Goal: Task Accomplishment & Management: Complete application form

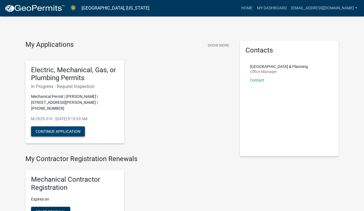
click at [69, 126] on button "Continue Application" at bounding box center [58, 131] width 54 height 10
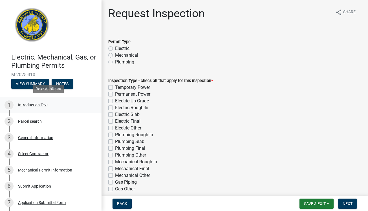
click at [34, 104] on div "Introduction Text" at bounding box center [33, 105] width 30 height 4
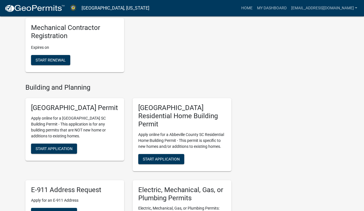
scroll to position [200, 0]
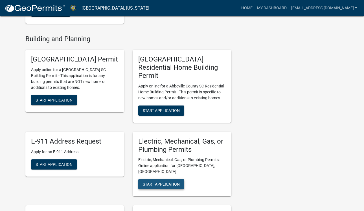
click at [171, 182] on span "Start Application" at bounding box center [161, 184] width 37 height 5
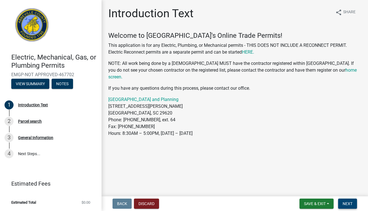
click at [350, 202] on span "Next" at bounding box center [348, 203] width 10 height 5
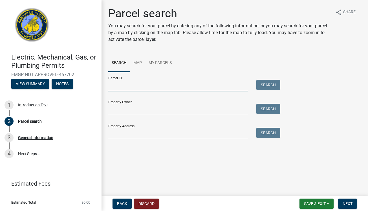
click at [185, 85] on input "Parcel ID:" at bounding box center [178, 86] width 140 height 12
click at [170, 134] on input "Property Address:" at bounding box center [178, 134] width 140 height 12
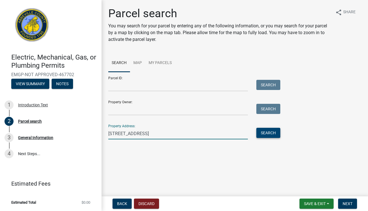
type input "[STREET_ADDRESS]"
click at [264, 134] on button "Search" at bounding box center [268, 133] width 24 height 10
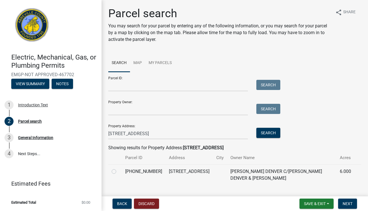
click at [118, 168] on label at bounding box center [118, 168] width 0 height 0
click at [118, 171] on input "radio" at bounding box center [120, 170] width 4 height 4
radio input "true"
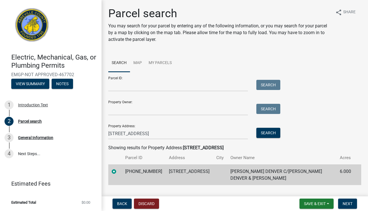
scroll to position [13, 0]
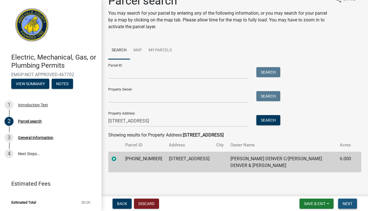
click at [350, 204] on span "Next" at bounding box center [348, 203] width 10 height 5
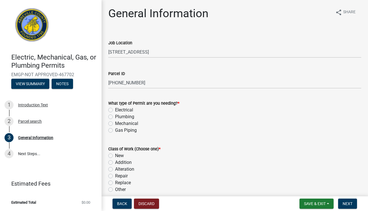
click at [115, 124] on label "Mechanical" at bounding box center [126, 123] width 23 height 7
click at [115, 124] on input "Mechanical" at bounding box center [117, 122] width 4 height 4
radio input "true"
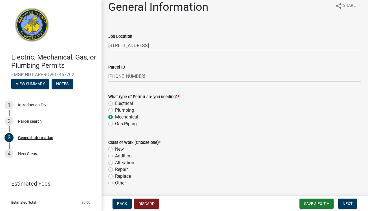
scroll to position [28, 0]
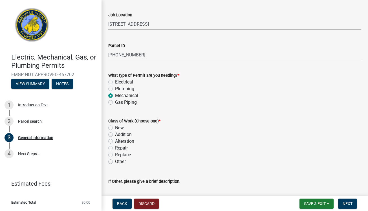
click at [115, 128] on label "New" at bounding box center [119, 127] width 9 height 7
click at [115, 128] on input "New" at bounding box center [117, 126] width 4 height 4
radio input "true"
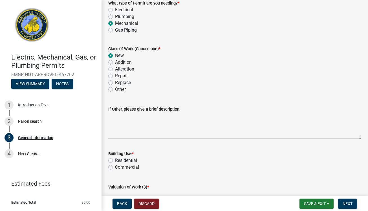
scroll to position [147, 0]
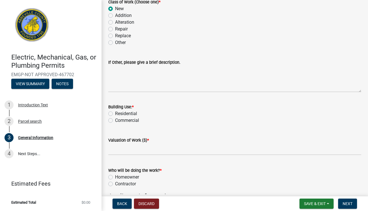
click at [115, 113] on label "Residential" at bounding box center [126, 113] width 22 height 7
click at [115, 113] on input "Residential" at bounding box center [117, 112] width 4 height 4
radio input "true"
click at [120, 149] on input "text" at bounding box center [234, 150] width 253 height 12
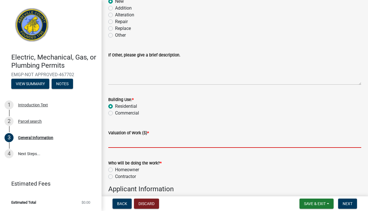
scroll to position [170, 0]
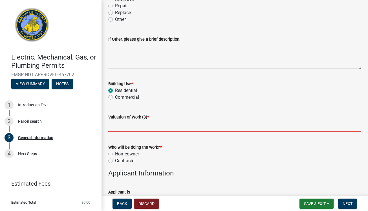
click at [111, 162] on div "Who will be doing the work? * Homeowner [DEMOGRAPHIC_DATA]" at bounding box center [234, 154] width 253 height 20
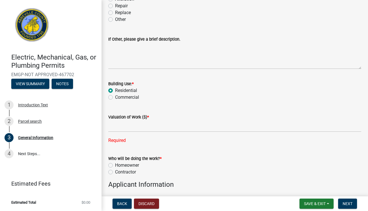
click at [115, 172] on label "Contractor" at bounding box center [125, 172] width 21 height 7
click at [115, 172] on input "Contractor" at bounding box center [117, 171] width 4 height 4
radio input "true"
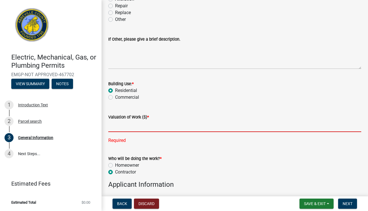
click at [140, 125] on input "text" at bounding box center [234, 126] width 253 height 12
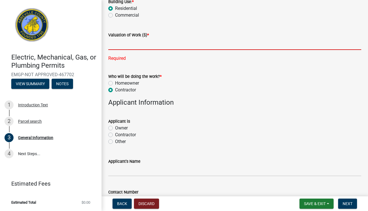
click at [115, 128] on label "Owner" at bounding box center [121, 128] width 13 height 7
click at [115, 128] on input "Owner" at bounding box center [117, 127] width 4 height 4
radio input "true"
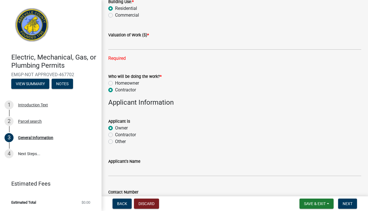
click at [115, 135] on label "Contractor" at bounding box center [125, 134] width 21 height 7
click at [115, 135] on input "Contractor" at bounding box center [117, 133] width 4 height 4
radio input "true"
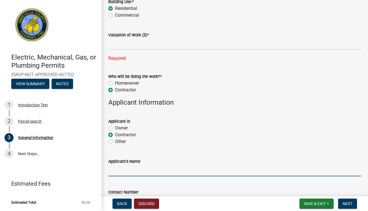
click at [138, 173] on input "Applicant's Name" at bounding box center [234, 171] width 253 height 12
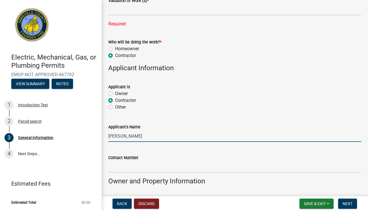
scroll to position [328, 0]
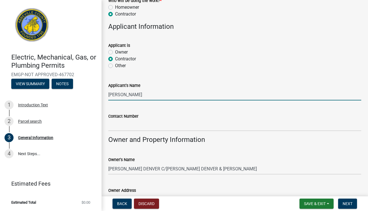
type input "[PERSON_NAME]"
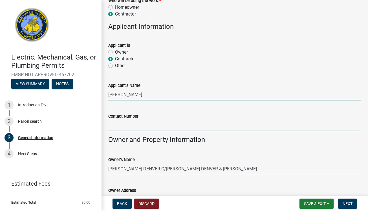
click at [148, 121] on input "Contact Number" at bounding box center [234, 126] width 253 height 12
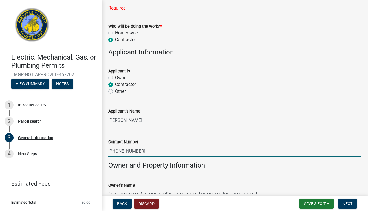
scroll to position [248, 0]
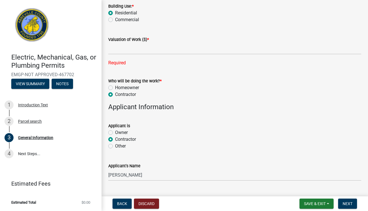
type input "[PHONE_NUMBER]"
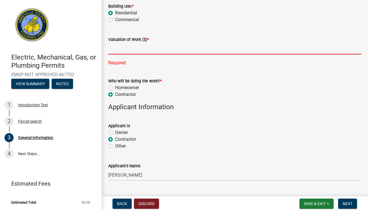
click at [148, 49] on input "text" at bounding box center [234, 49] width 253 height 12
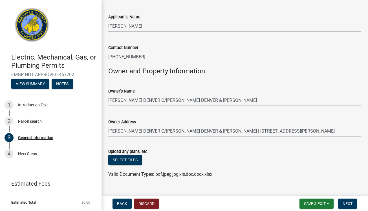
scroll to position [407, 0]
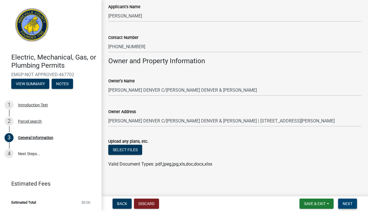
type input "15000"
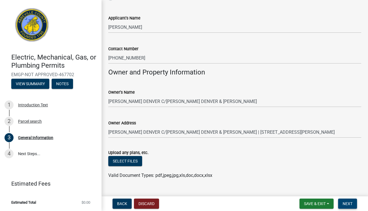
click at [345, 202] on span "Next" at bounding box center [348, 203] width 10 height 5
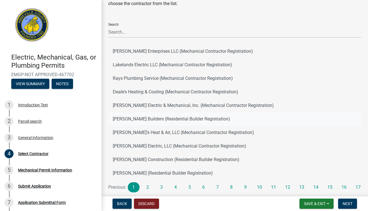
scroll to position [30, 0]
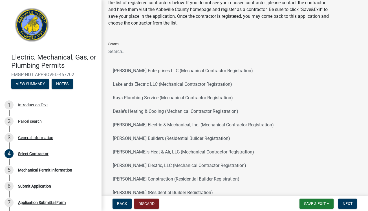
click at [146, 50] on input "Search" at bounding box center [234, 52] width 253 height 12
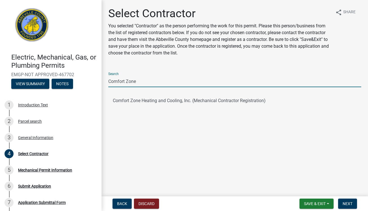
scroll to position [0, 0]
type input "Comfort Zone"
click at [150, 99] on button "Comfort Zone Heating and Cooling, Inc. (Mechanical Contractor Registration)" at bounding box center [234, 101] width 253 height 14
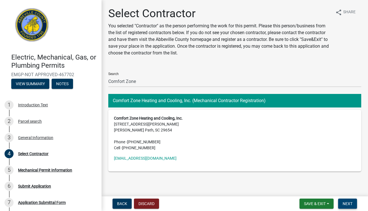
click at [343, 203] on span "Next" at bounding box center [348, 203] width 10 height 5
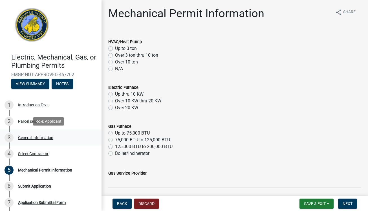
click at [29, 137] on div "General Information" at bounding box center [35, 138] width 35 height 4
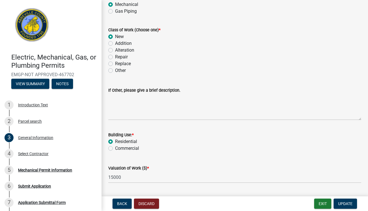
scroll to position [183, 0]
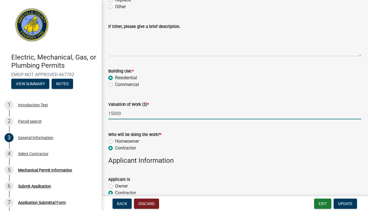
drag, startPoint x: 129, startPoint y: 114, endPoint x: 98, endPoint y: 112, distance: 30.8
click at [98, 112] on div "Electric, Mechanical, Gas, or Plumbing Permits EMGP-NOT APPROVED-467702 View Su…" at bounding box center [184, 105] width 368 height 211
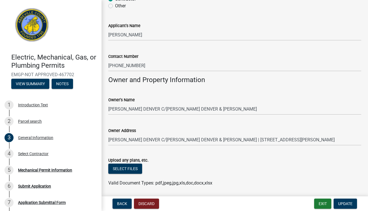
scroll to position [395, 0]
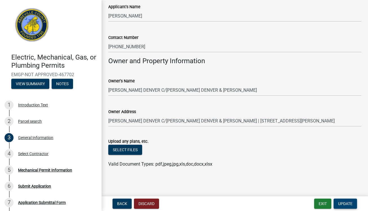
type input "30000"
click at [340, 204] on span "Update" at bounding box center [345, 203] width 14 height 5
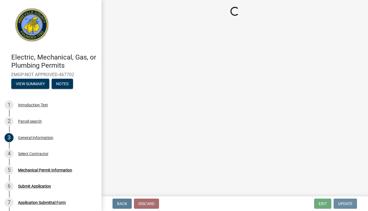
scroll to position [0, 0]
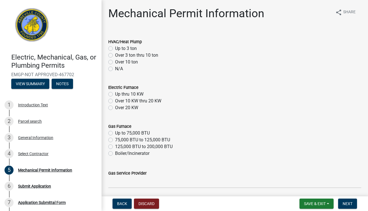
click at [115, 55] on label "Over 3 ton thru 10 ton" at bounding box center [136, 55] width 43 height 7
click at [115, 55] on input "Over 3 ton thru 10 ton" at bounding box center [117, 54] width 4 height 4
radio input "true"
click at [115, 94] on label "Up thru 10 KW" at bounding box center [129, 94] width 28 height 7
click at [115, 94] on input "Up thru 10 KW" at bounding box center [117, 93] width 4 height 4
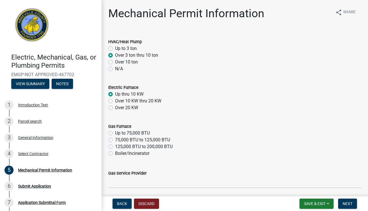
radio input "true"
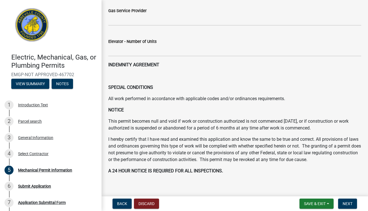
scroll to position [209, 0]
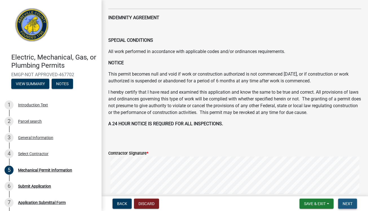
click at [347, 204] on span "Next" at bounding box center [348, 203] width 10 height 5
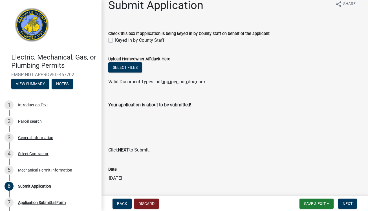
scroll to position [25, 0]
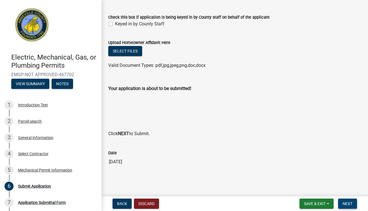
click at [351, 203] on span "Next" at bounding box center [348, 203] width 10 height 5
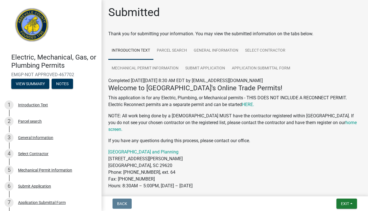
scroll to position [23, 0]
